Goal: Task Accomplishment & Management: Use online tool/utility

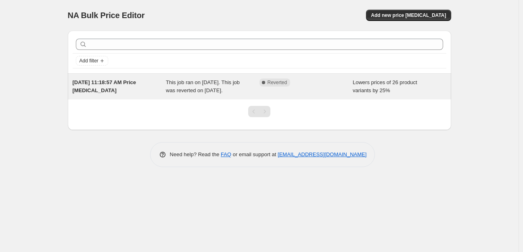
click at [387, 84] on span "Lowers prices of 26 product variants by 25%" at bounding box center [384, 86] width 65 height 14
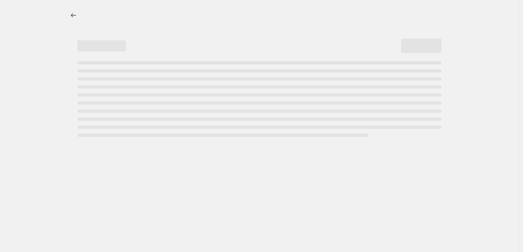
select select "percentage"
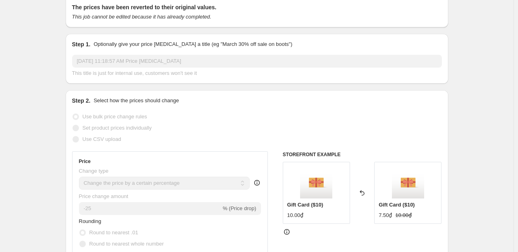
scroll to position [3, 0]
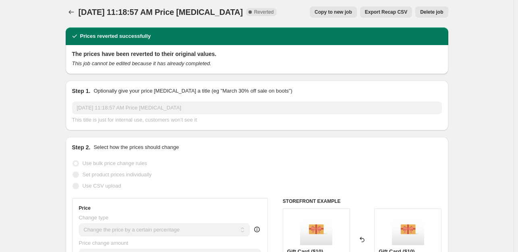
click at [82, 13] on span "[DATE] 11:18:57 AM Price [MEDICAL_DATA]" at bounding box center [161, 12] width 164 height 9
click at [75, 11] on icon "Price change jobs" at bounding box center [71, 12] width 8 height 8
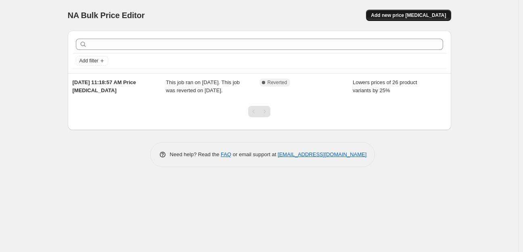
click at [402, 15] on span "Add new price [MEDICAL_DATA]" at bounding box center [408, 15] width 75 height 6
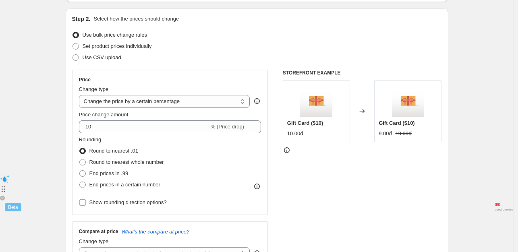
scroll to position [81, 0]
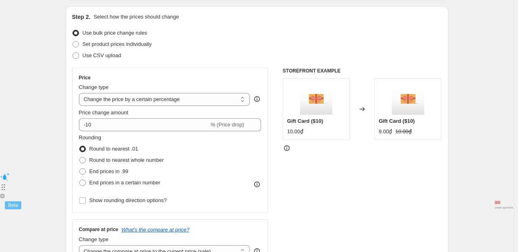
click at [185, 91] on div "Change type" at bounding box center [164, 87] width 171 height 8
click at [185, 96] on select "Change the price to a certain amount Change the price by a certain amount Chang…" at bounding box center [164, 99] width 171 height 13
click at [81, 93] on select "Change the price to a certain amount Change the price by a certain amount Chang…" at bounding box center [164, 99] width 171 height 13
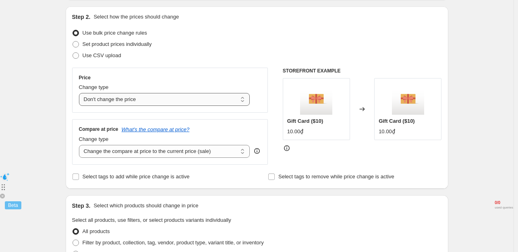
click at [139, 100] on select "Change the price to a certain amount Change the price by a certain amount Chang…" at bounding box center [164, 99] width 171 height 13
click at [81, 93] on select "Change the price to a certain amount Change the price by a certain amount Chang…" at bounding box center [164, 99] width 171 height 13
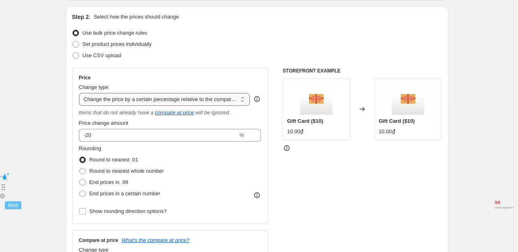
click at [168, 97] on select "Change the price to a certain amount Change the price by a certain amount Chang…" at bounding box center [164, 99] width 171 height 13
select select "percentage"
click at [81, 93] on select "Change the price to a certain amount Change the price by a certain amount Chang…" at bounding box center [164, 99] width 171 height 13
type input "-15"
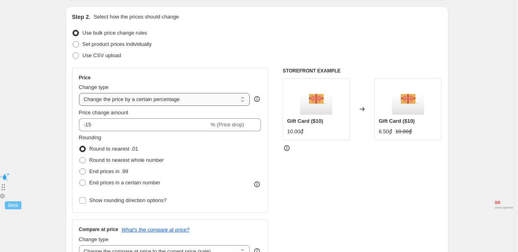
click at [180, 98] on select "Change the price to a certain amount Change the price by a certain amount Chang…" at bounding box center [164, 99] width 171 height 13
select select "bcap"
click at [81, 93] on select "Change the price to a certain amount Change the price by a certain amount Chang…" at bounding box center [164, 99] width 171 height 13
type input "-12.00"
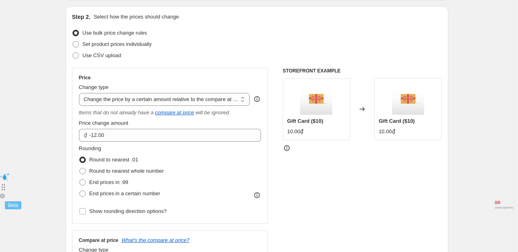
click at [185, 91] on div "Change type" at bounding box center [164, 87] width 171 height 8
click at [181, 98] on select "Change the price to a certain amount Change the price by a certain amount Chang…" at bounding box center [164, 99] width 171 height 13
select select "ecap"
click at [81, 93] on select "Change the price to a certain amount Change the price by a certain amount Chang…" at bounding box center [164, 99] width 171 height 13
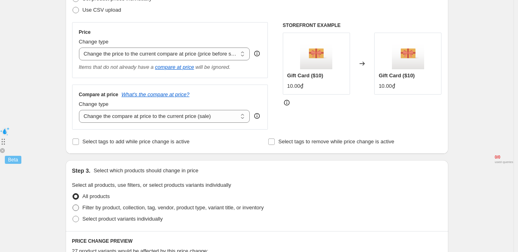
scroll to position [121, 0]
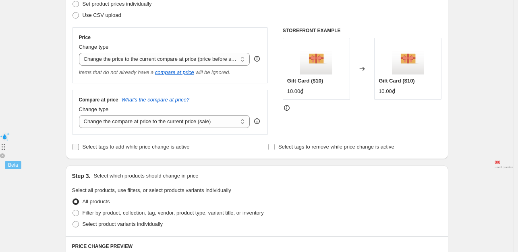
click at [179, 146] on span "Select tags to add while price change is active" at bounding box center [136, 147] width 107 height 6
click at [79, 146] on input "Select tags to add while price change is active" at bounding box center [76, 147] width 6 height 6
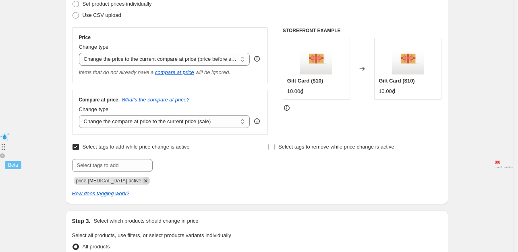
click at [144, 182] on icon "Remove price-change-job-active" at bounding box center [145, 181] width 3 height 3
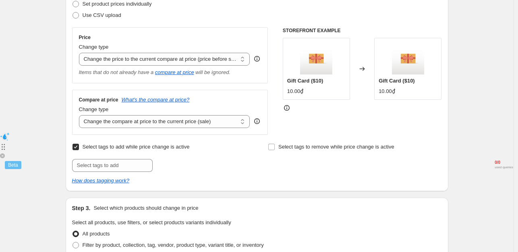
click at [77, 149] on input "Select tags to add while price change is active" at bounding box center [76, 147] width 6 height 6
checkbox input "false"
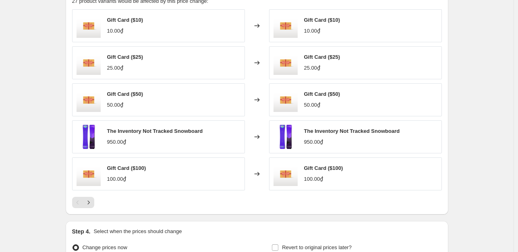
scroll to position [282, 0]
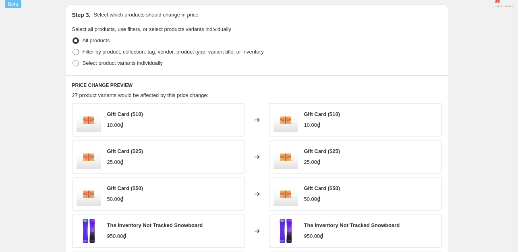
click at [91, 49] on span "Filter by product, collection, tag, vendor, product type, variant title, or inv…" at bounding box center [173, 52] width 181 height 6
click at [73, 49] on input "Filter by product, collection, tag, vendor, product type, variant title, or inv…" at bounding box center [73, 49] width 0 height 0
radio input "true"
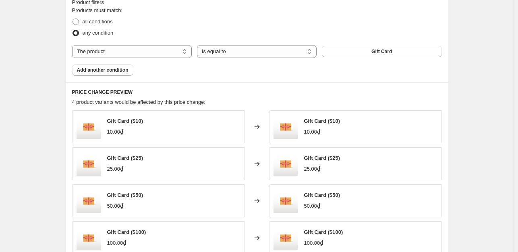
scroll to position [323, 0]
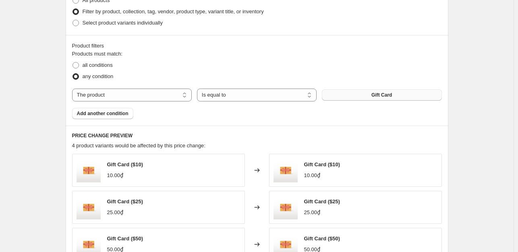
click at [352, 96] on button "Gift Card" at bounding box center [382, 95] width 120 height 11
